Goal: Task Accomplishment & Management: Manage account settings

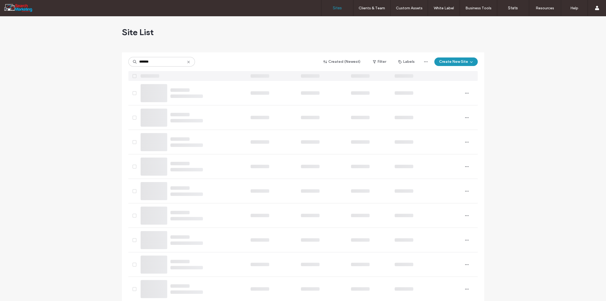
type input "*******"
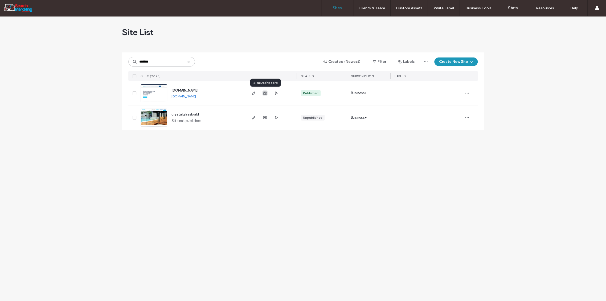
click at [265, 93] on use "button" at bounding box center [264, 93] width 3 height 3
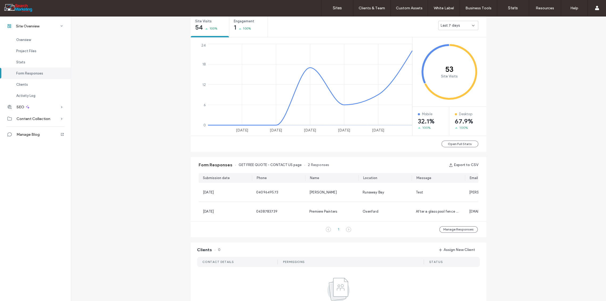
scroll to position [325, 0]
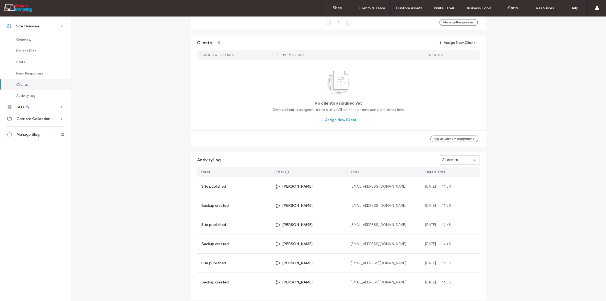
scroll to position [177, 0]
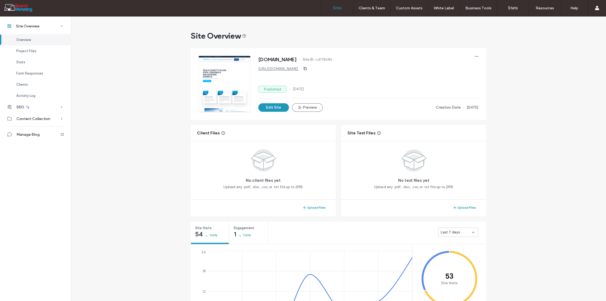
click at [339, 9] on label "Sites" at bounding box center [337, 8] width 9 height 5
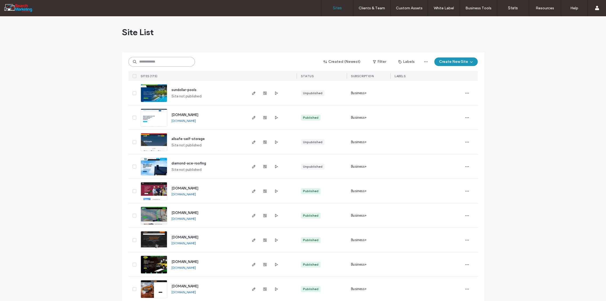
click at [153, 60] on input at bounding box center [161, 62] width 67 height 10
type input "******"
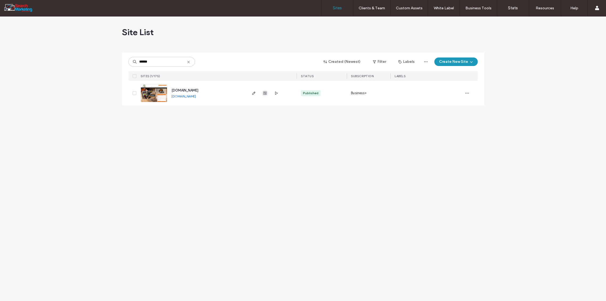
click at [264, 94] on icon "button" at bounding box center [265, 93] width 4 height 4
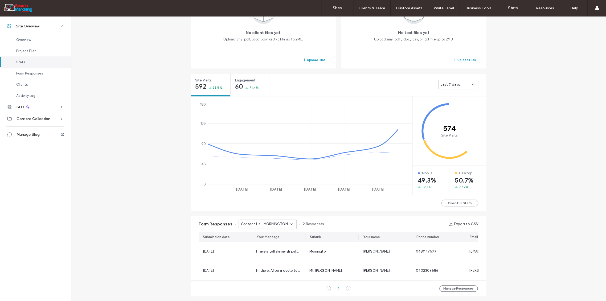
scroll to position [266, 0]
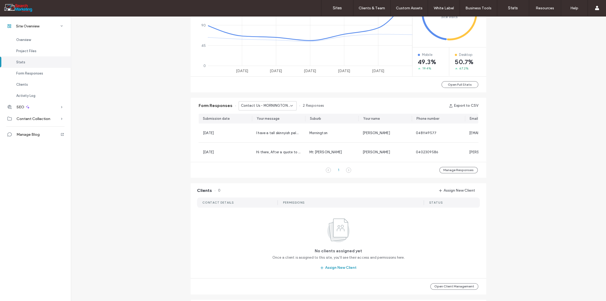
click at [289, 103] on div "Contact Us - MORNINGTON page" at bounding box center [268, 105] width 58 height 9
click at [274, 123] on span "Home Banner Form - TREE REMOVAL page" at bounding box center [263, 121] width 51 height 5
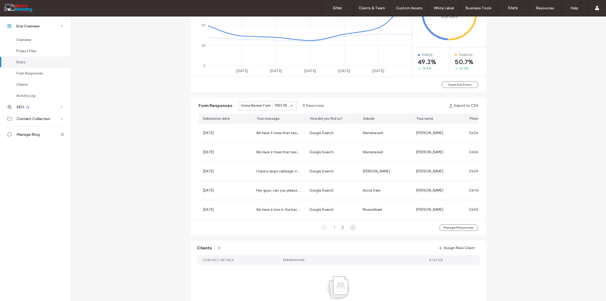
scroll to position [202, 0]
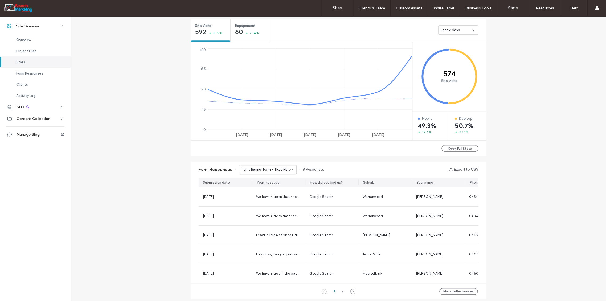
click at [288, 166] on div "Home Banner Form - TREE REMOVAL page" at bounding box center [268, 169] width 58 height 9
click at [274, 203] on span "Home Banner Form - CONTACT page" at bounding box center [263, 203] width 51 height 5
click at [290, 169] on icon at bounding box center [291, 170] width 4 height 4
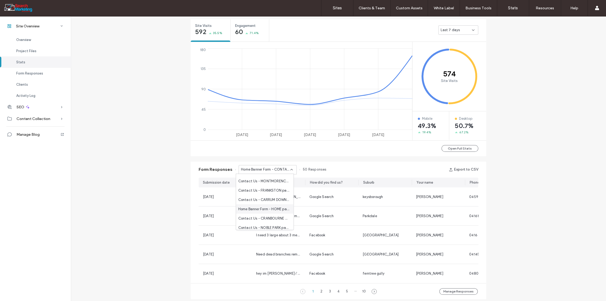
click at [270, 207] on span "Home Banner Form - HOME page" at bounding box center [263, 208] width 51 height 5
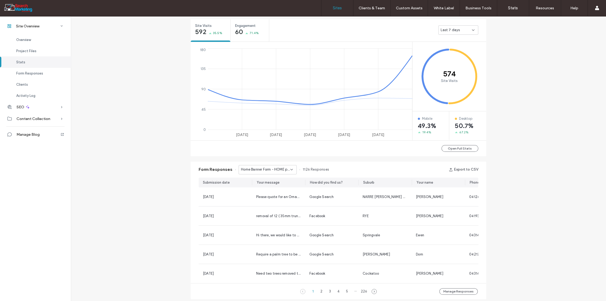
click at [339, 7] on label "Sites" at bounding box center [337, 8] width 9 height 5
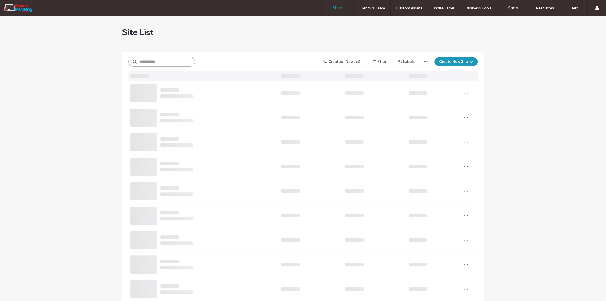
click at [143, 60] on input at bounding box center [161, 62] width 67 height 10
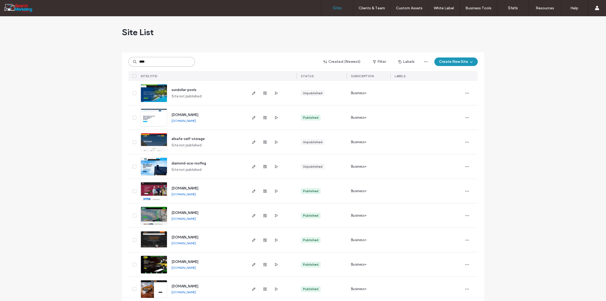
type input "****"
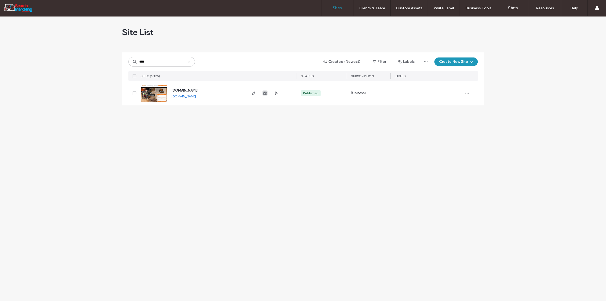
click at [265, 91] on icon "button" at bounding box center [265, 93] width 4 height 4
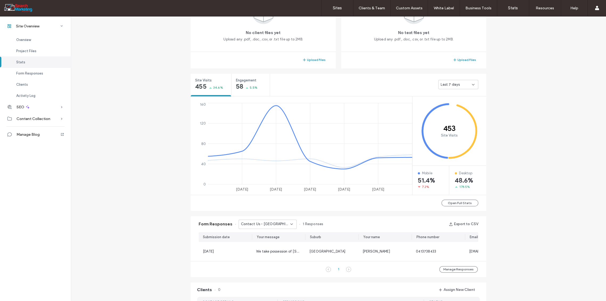
scroll to position [225, 0]
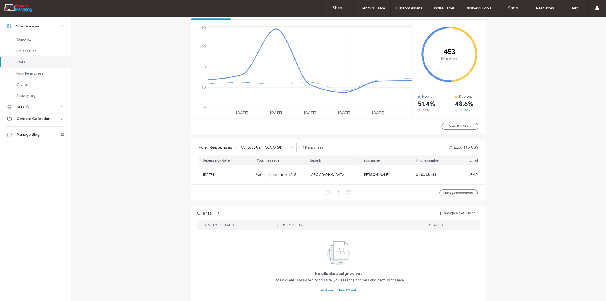
click at [291, 146] on icon at bounding box center [291, 147] width 4 height 4
click at [273, 177] on span "Contact Us - CONTACT page" at bounding box center [262, 179] width 49 height 5
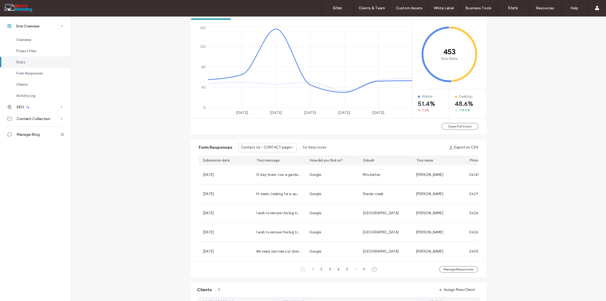
click at [291, 148] on icon at bounding box center [291, 147] width 4 height 4
click at [275, 187] on span "Contact Us - PALMS page" at bounding box center [259, 188] width 43 height 5
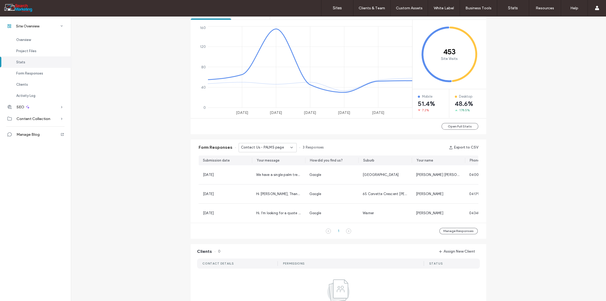
click at [289, 148] on icon at bounding box center [291, 147] width 4 height 4
click at [271, 171] on span "Contact Us - HOME page" at bounding box center [259, 169] width 42 height 5
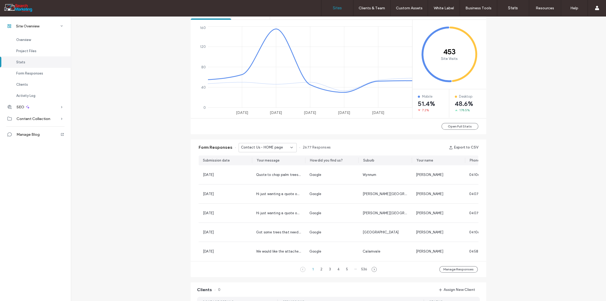
click at [332, 5] on link "Sites" at bounding box center [337, 8] width 32 height 16
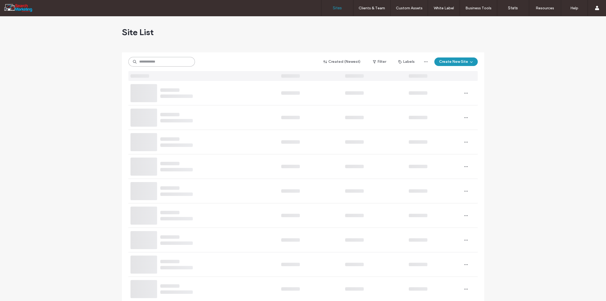
click at [150, 60] on input at bounding box center [161, 62] width 67 height 10
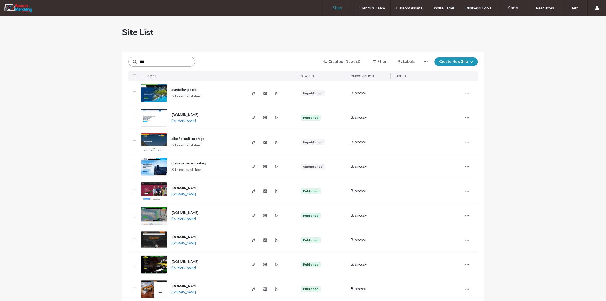
type input "****"
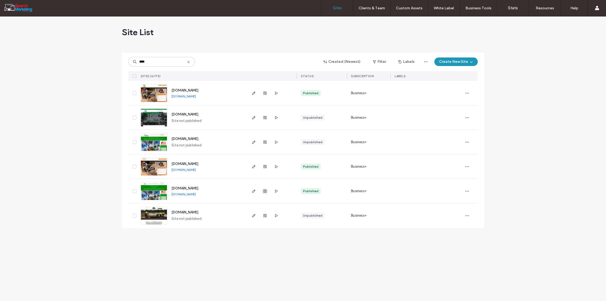
click at [267, 191] on icon "button" at bounding box center [265, 191] width 4 height 4
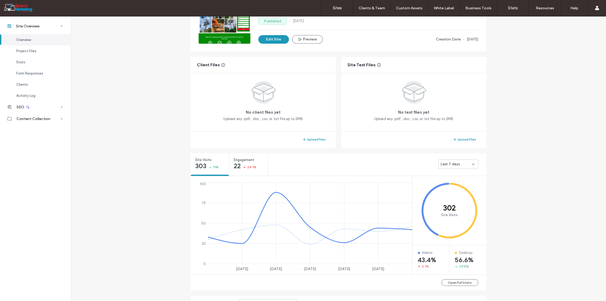
scroll to position [89, 0]
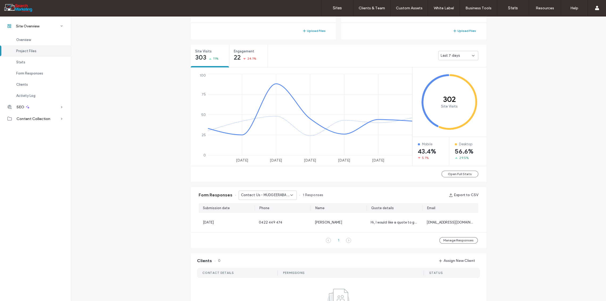
scroll to position [177, 0]
click at [290, 193] on icon at bounding box center [291, 195] width 4 height 4
click at [282, 214] on span "Contact Us - TREE REMOVAL page" at bounding box center [263, 212] width 51 height 5
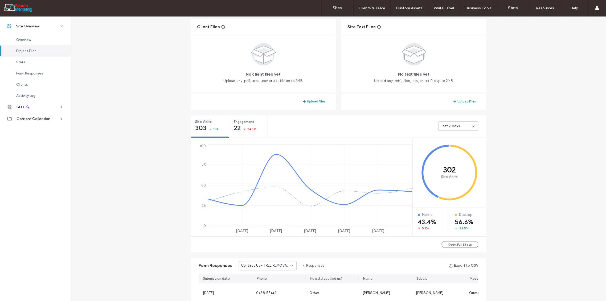
scroll to position [195, 0]
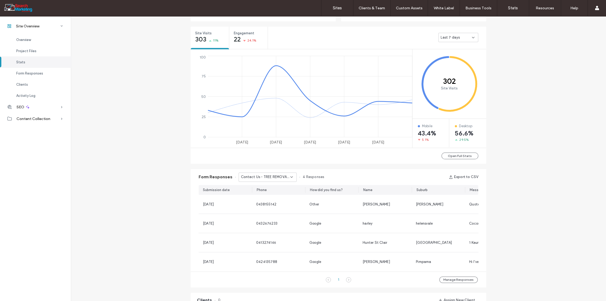
click at [290, 177] on icon at bounding box center [291, 177] width 4 height 4
click at [279, 213] on span "Contact Us - Header/Footer" at bounding box center [261, 213] width 47 height 5
click at [291, 178] on div "Contact Us - Header/Footer" at bounding box center [268, 177] width 58 height 9
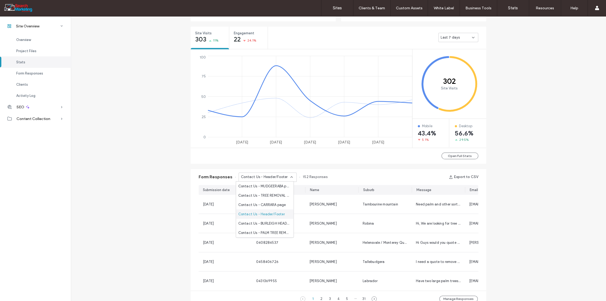
scroll to position [30, 0]
click at [274, 202] on span "Contact Us - PALM TREE REMOVAL - TRIMMING page" at bounding box center [263, 203] width 51 height 5
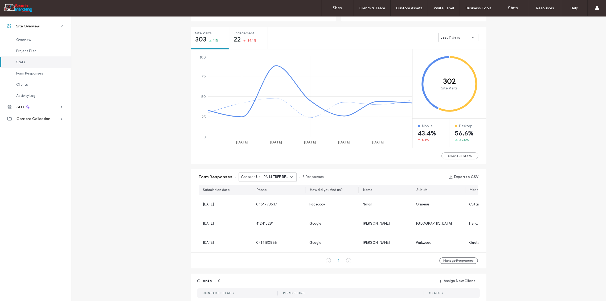
click at [292, 177] on div "Contact Us - PALM TREE REMOVAL - TRIMMING page" at bounding box center [268, 177] width 58 height 9
click at [268, 217] on span "Contact Us - Header/Footer" at bounding box center [261, 218] width 47 height 5
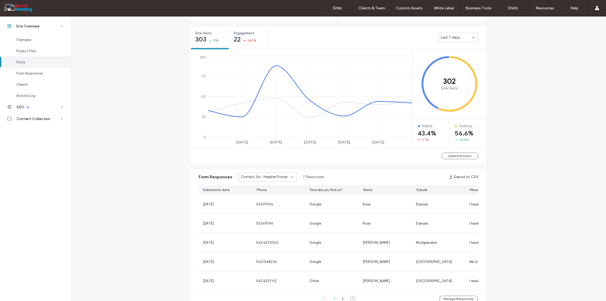
click at [289, 179] on div "Contact Us - Header/Footer" at bounding box center [268, 177] width 58 height 9
click at [264, 204] on span "Contact Us - HOME page" at bounding box center [259, 205] width 42 height 5
click at [338, 7] on label "Sites" at bounding box center [337, 8] width 9 height 5
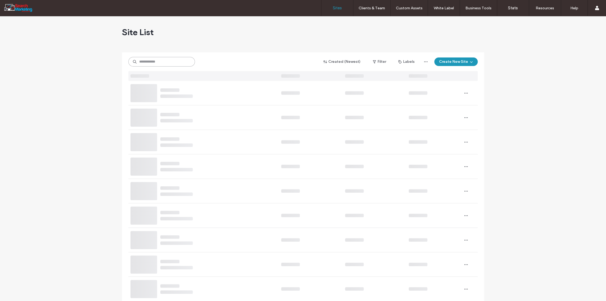
click at [139, 63] on input at bounding box center [161, 62] width 67 height 10
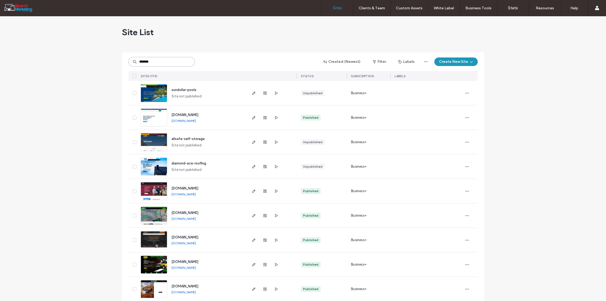
type input "*******"
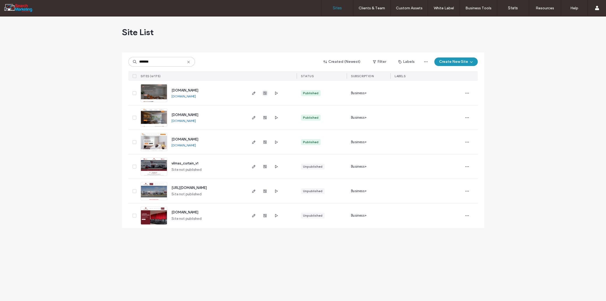
click at [263, 94] on use "button" at bounding box center [264, 93] width 3 height 3
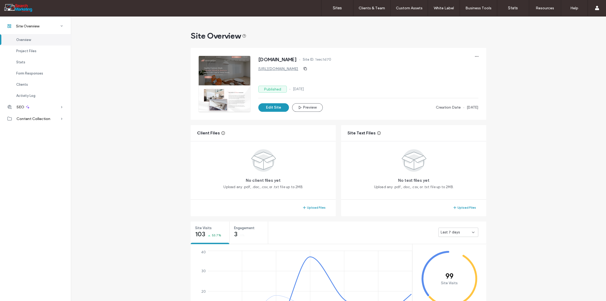
scroll to position [177, 0]
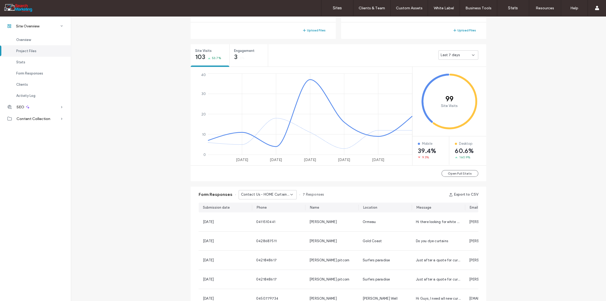
click at [289, 193] on icon at bounding box center [291, 195] width 4 height 4
click at [279, 212] on span "Contact us - CONTACT page" at bounding box center [262, 212] width 49 height 5
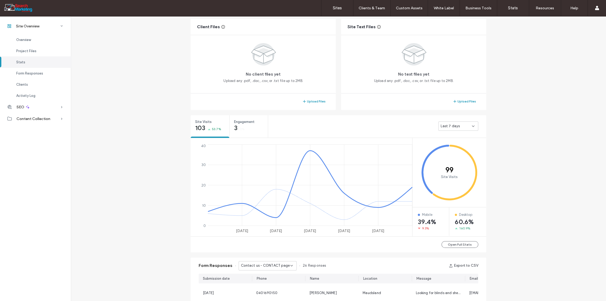
scroll to position [195, 0]
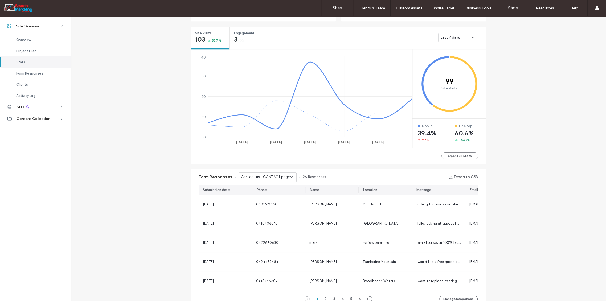
click at [289, 178] on icon at bounding box center [291, 177] width 4 height 4
click at [282, 202] on div "Contact Us - Blank popup" at bounding box center [265, 204] width 58 height 9
click at [291, 177] on icon at bounding box center [291, 177] width 4 height 4
click at [282, 212] on span "Get in Touch With Us - Header/Footer" at bounding box center [263, 213] width 51 height 5
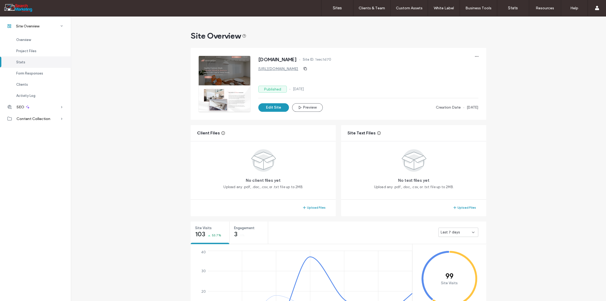
drag, startPoint x: 338, startPoint y: 7, endPoint x: 306, endPoint y: 0, distance: 32.2
click at [338, 7] on label "Sites" at bounding box center [337, 8] width 9 height 5
